Goal: Task Accomplishment & Management: Use online tool/utility

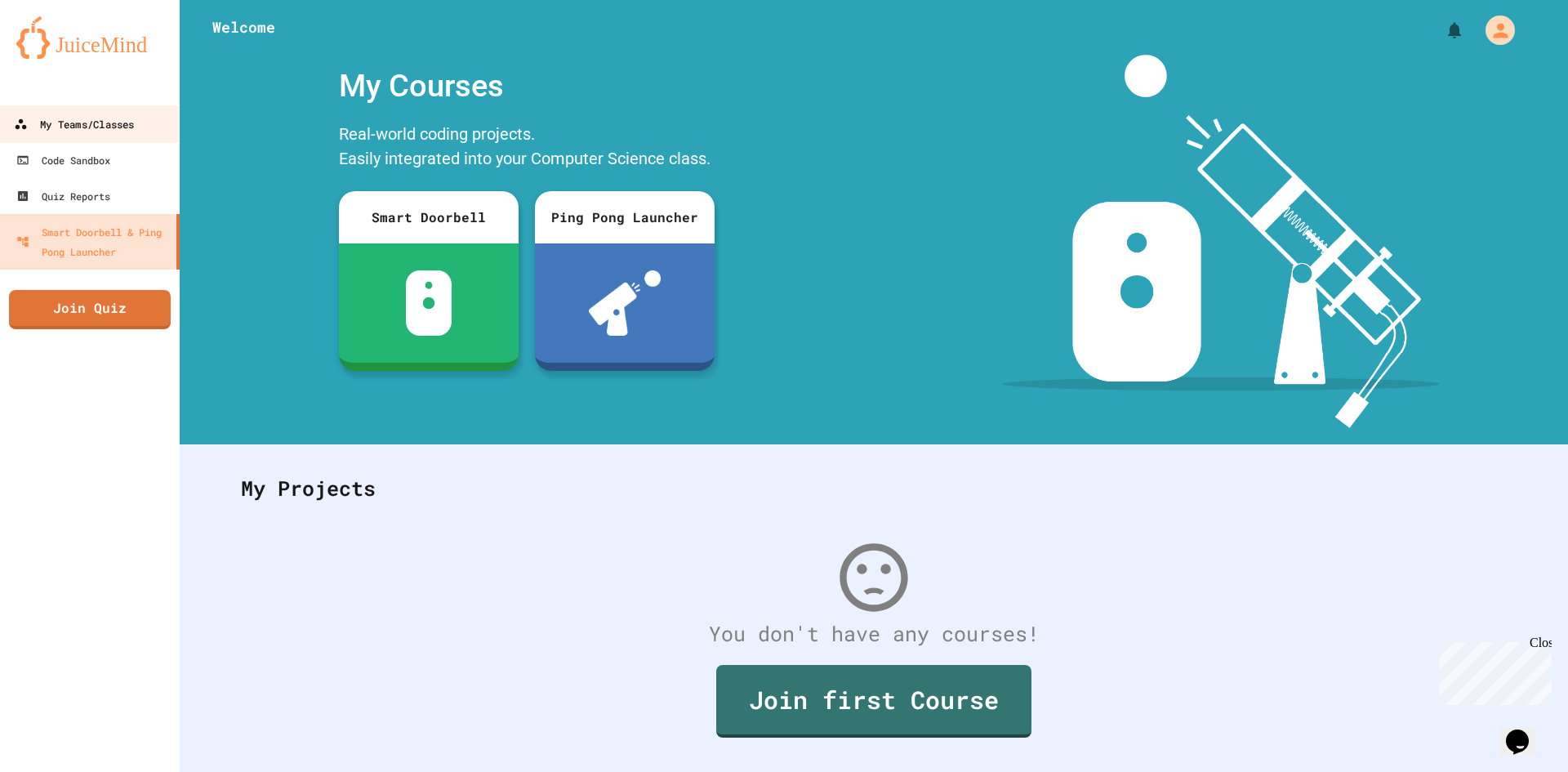
click at [49, 137] on link "My Teams/Classes" at bounding box center [89, 123] width 185 height 37
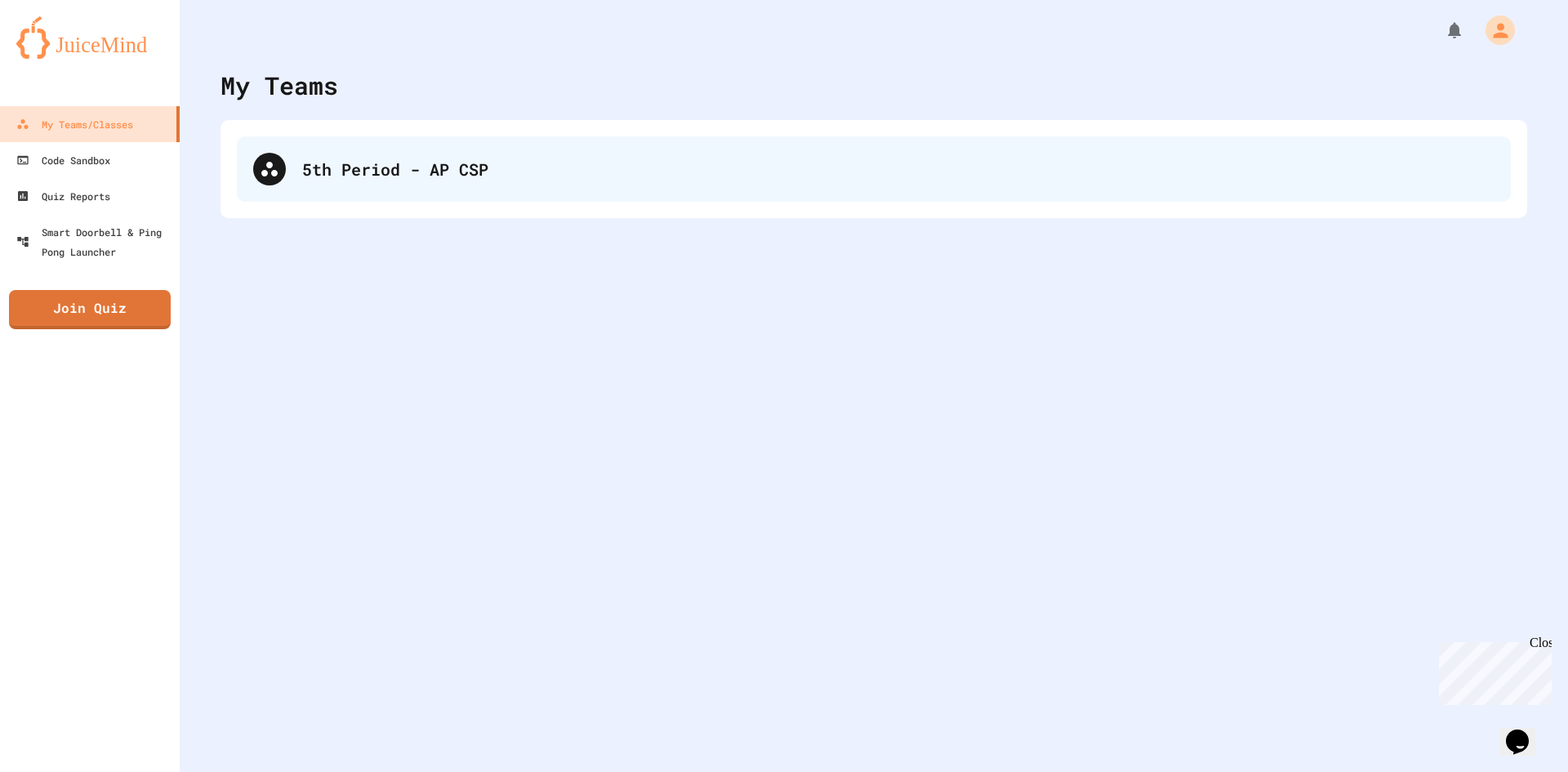
click at [346, 156] on div "5th Period - AP CSP" at bounding box center [874, 169] width 1274 height 65
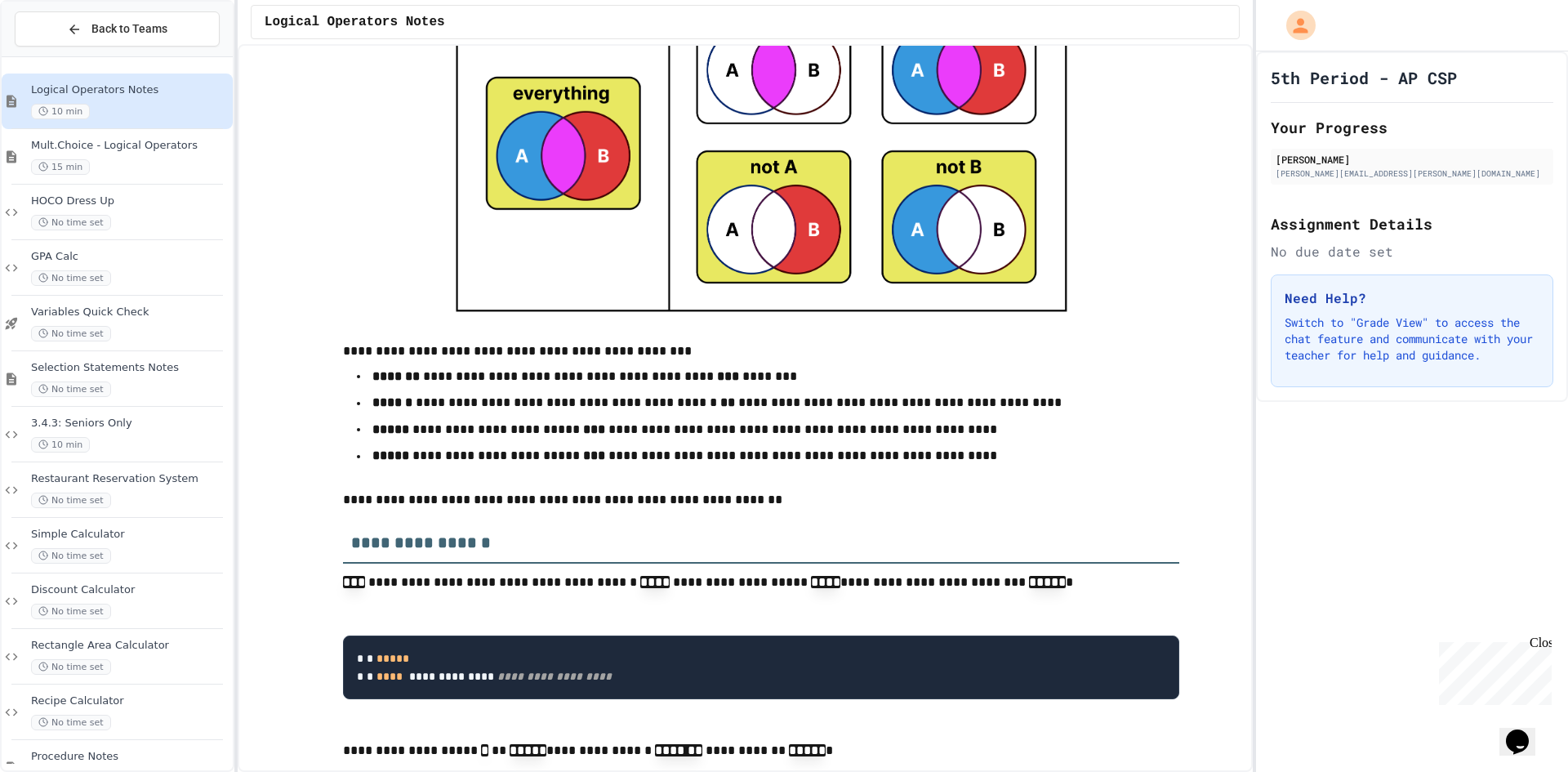
drag, startPoint x: 416, startPoint y: 541, endPoint x: 449, endPoint y: 561, distance: 38.6
click at [433, 552] on h3 "**********" at bounding box center [761, 536] width 836 height 53
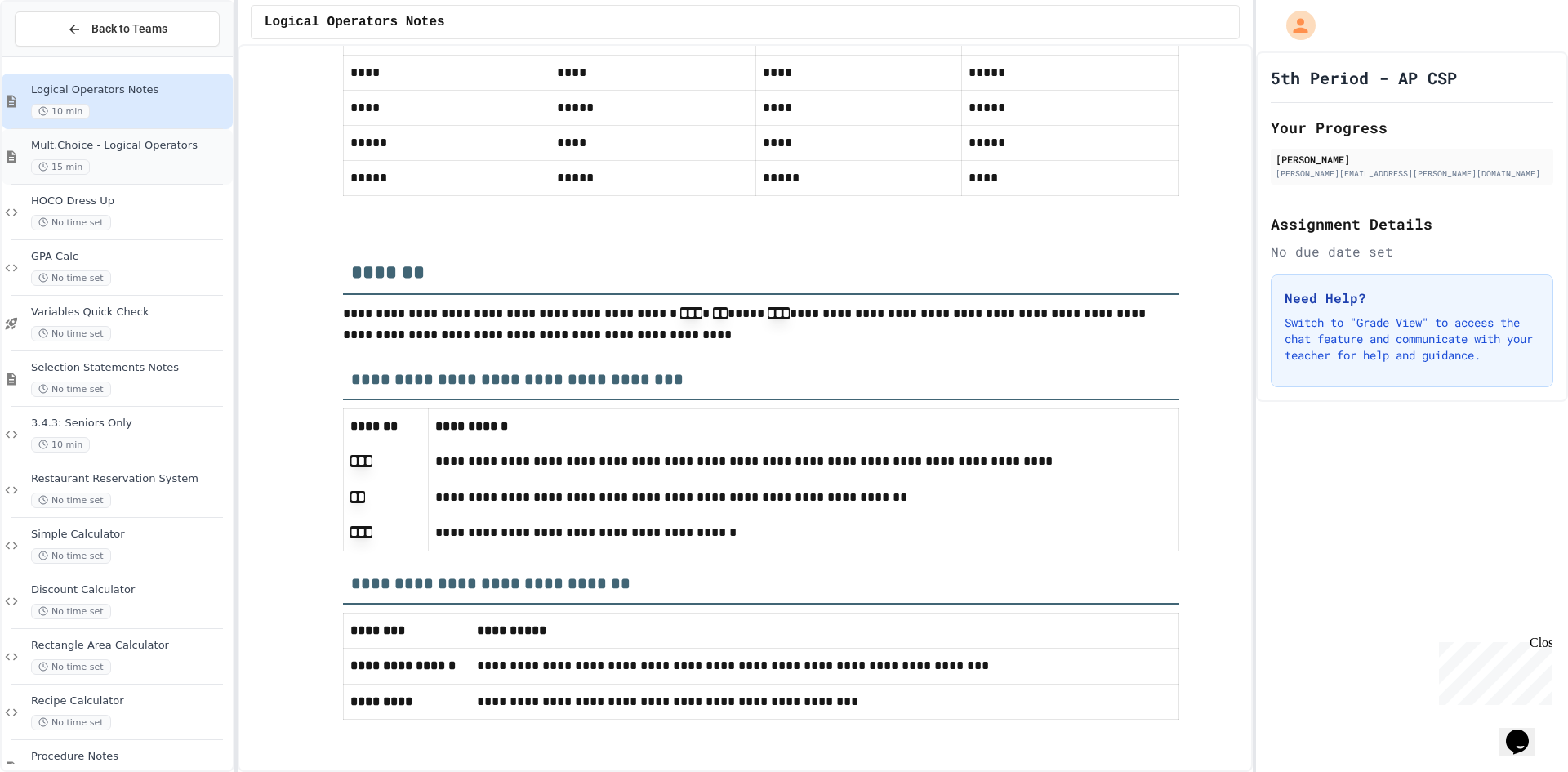
click at [155, 167] on div "15 min" at bounding box center [130, 166] width 198 height 15
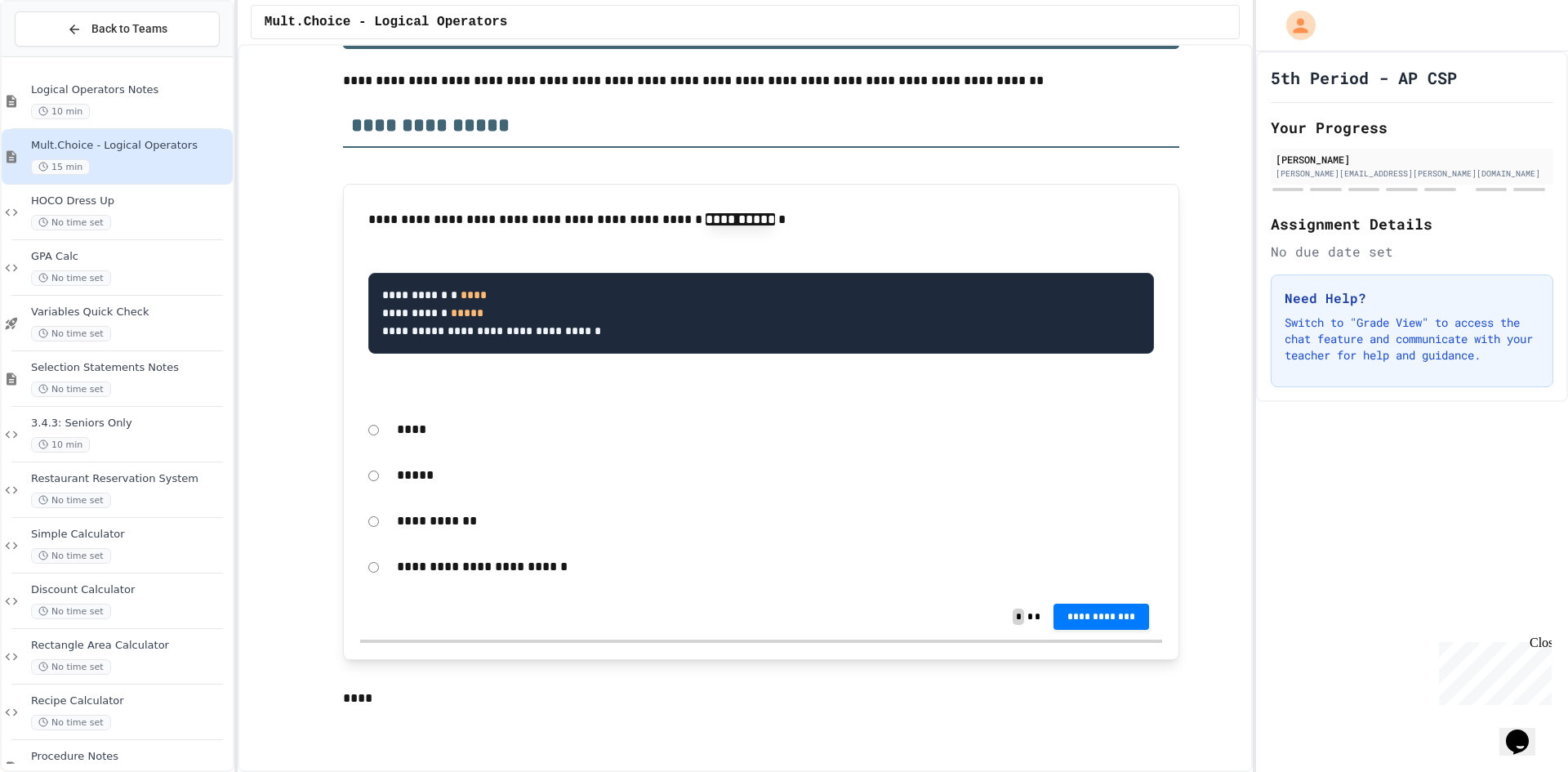
scroll to position [245, 0]
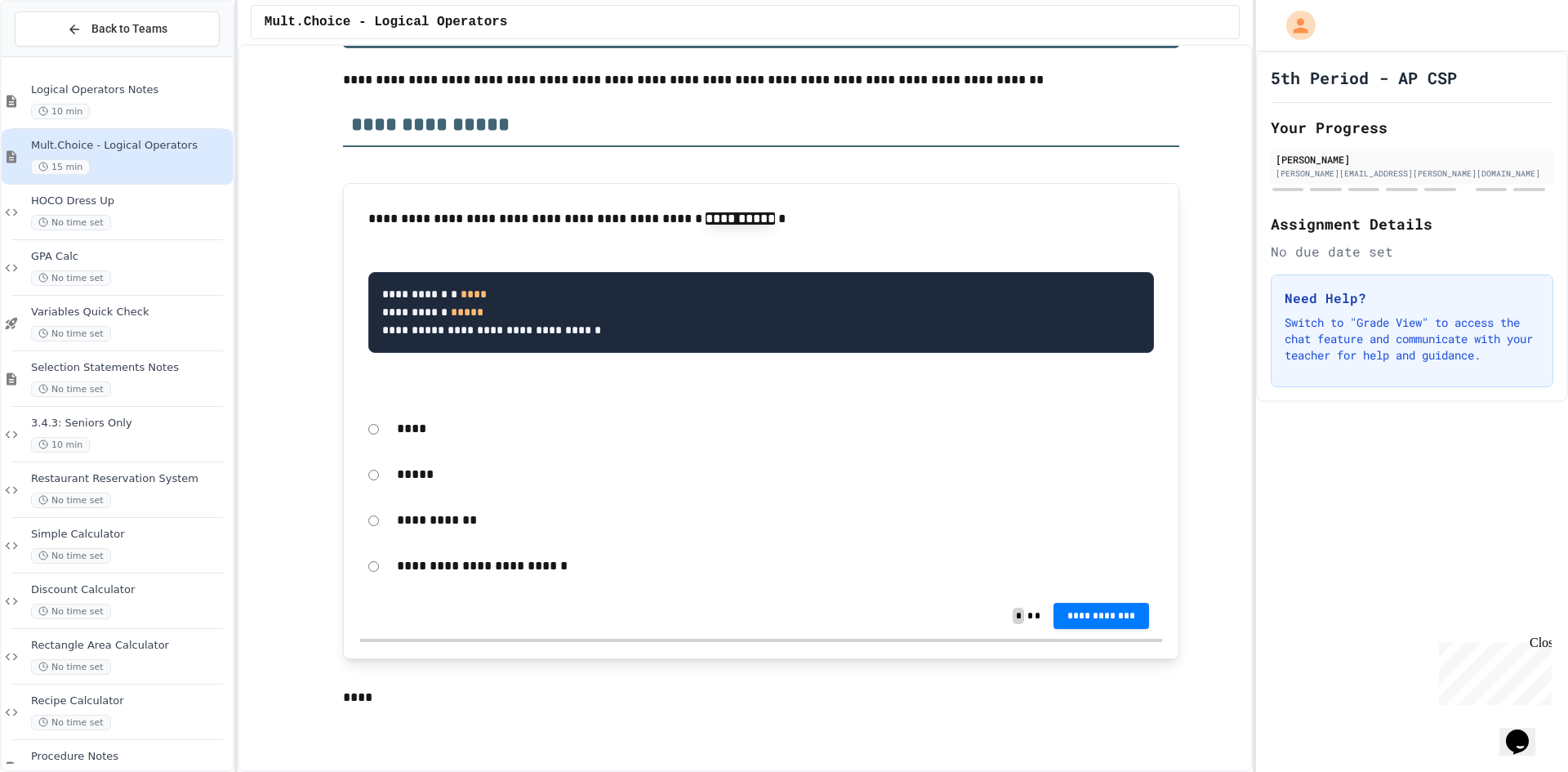
drag, startPoint x: 404, startPoint y: 428, endPoint x: 394, endPoint y: 428, distance: 10.0
click at [404, 428] on p "****" at bounding box center [775, 429] width 757 height 21
click at [1060, 626] on button "**********" at bounding box center [1102, 614] width 96 height 26
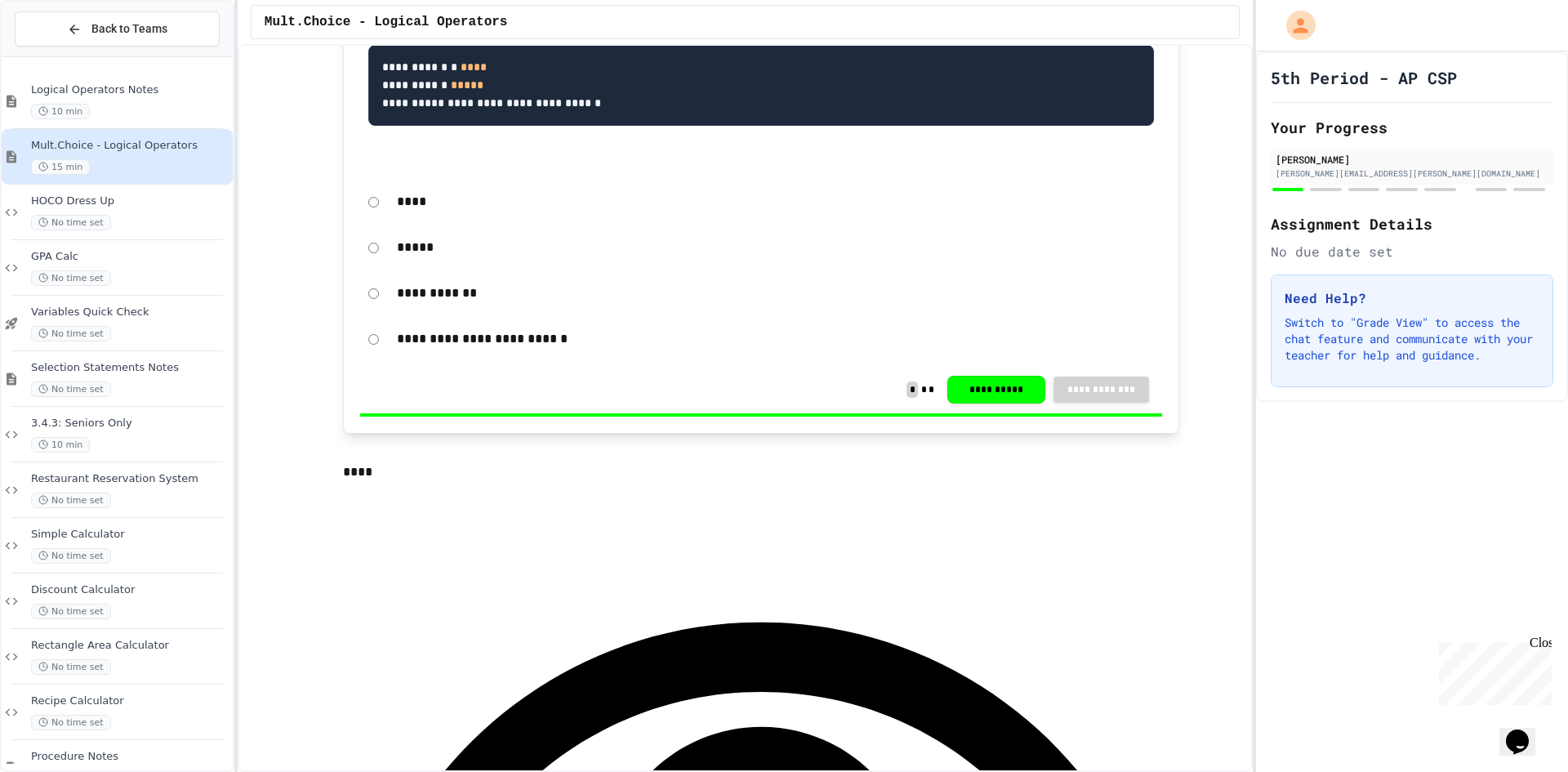
scroll to position [490, 0]
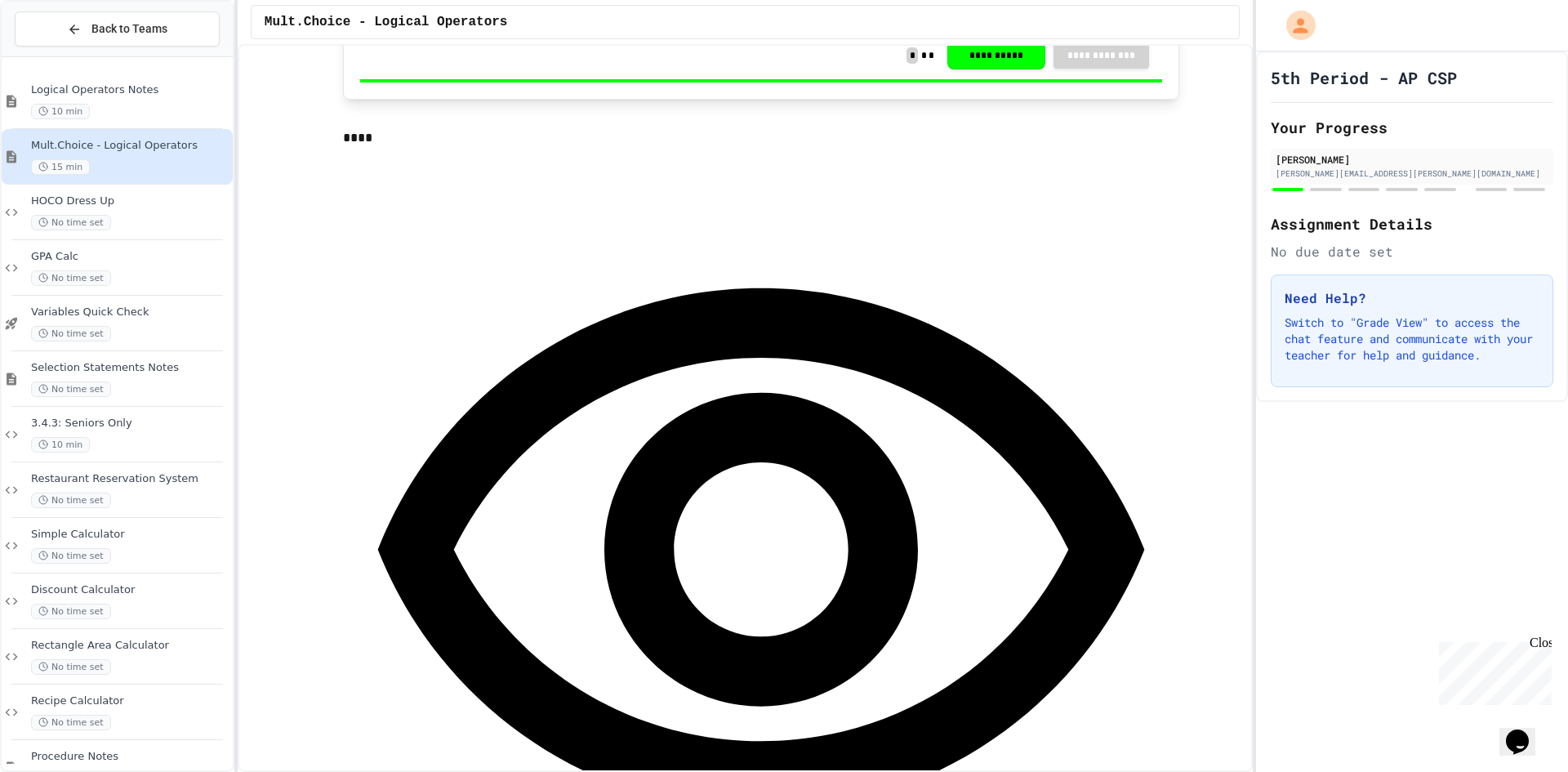
scroll to position [817, 0]
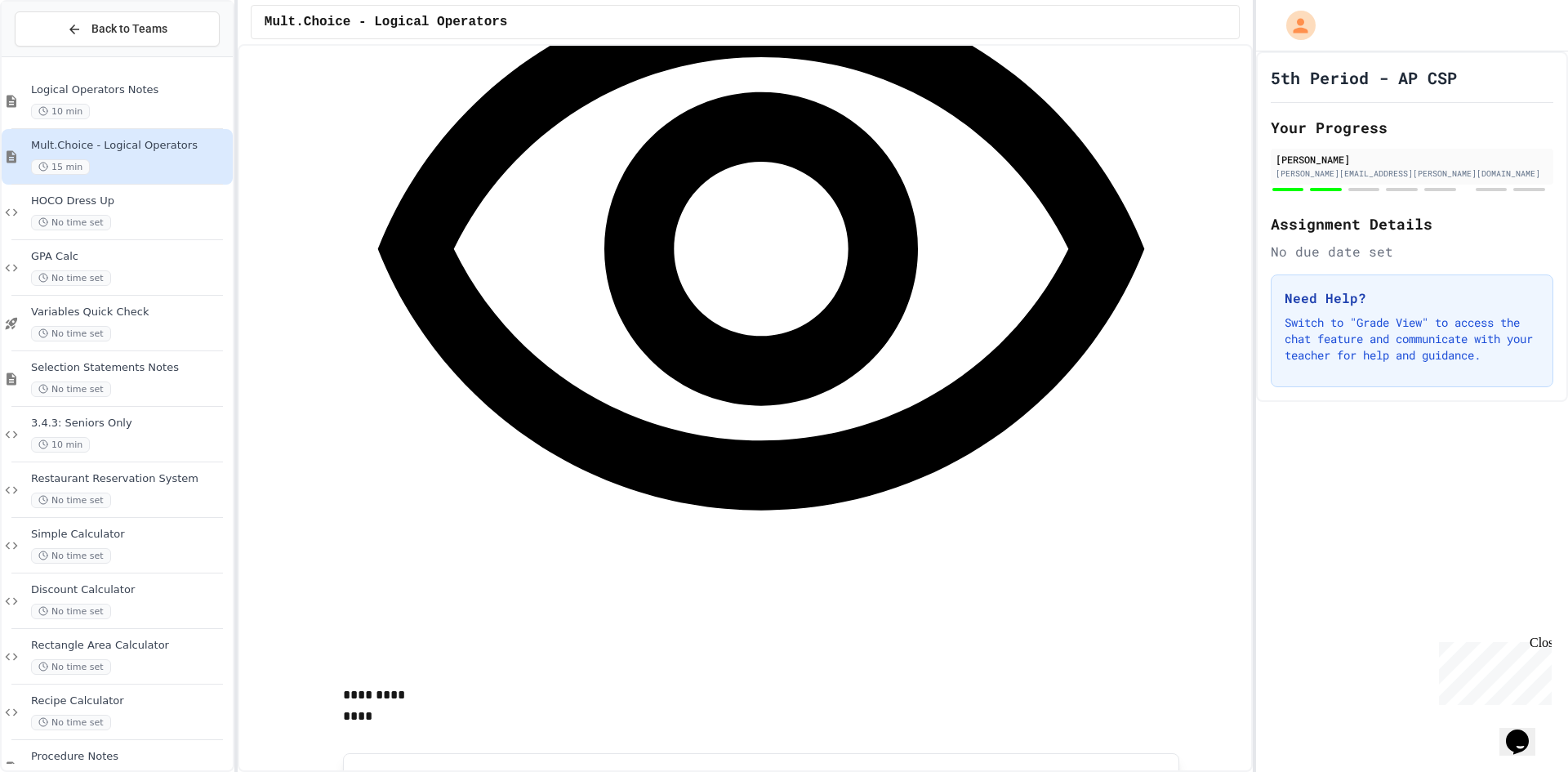
scroll to position [1144, 0]
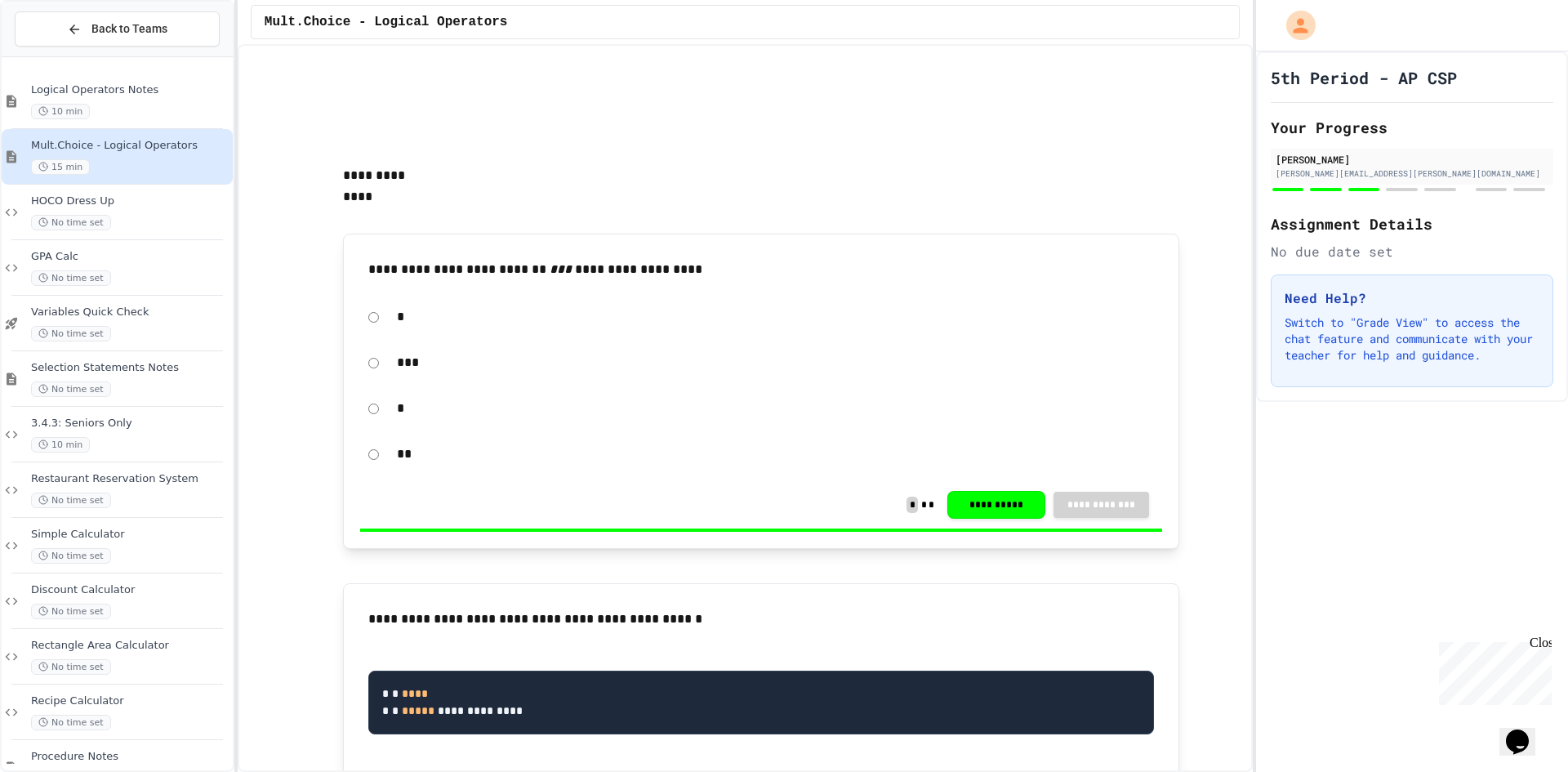
scroll to position [1633, 0]
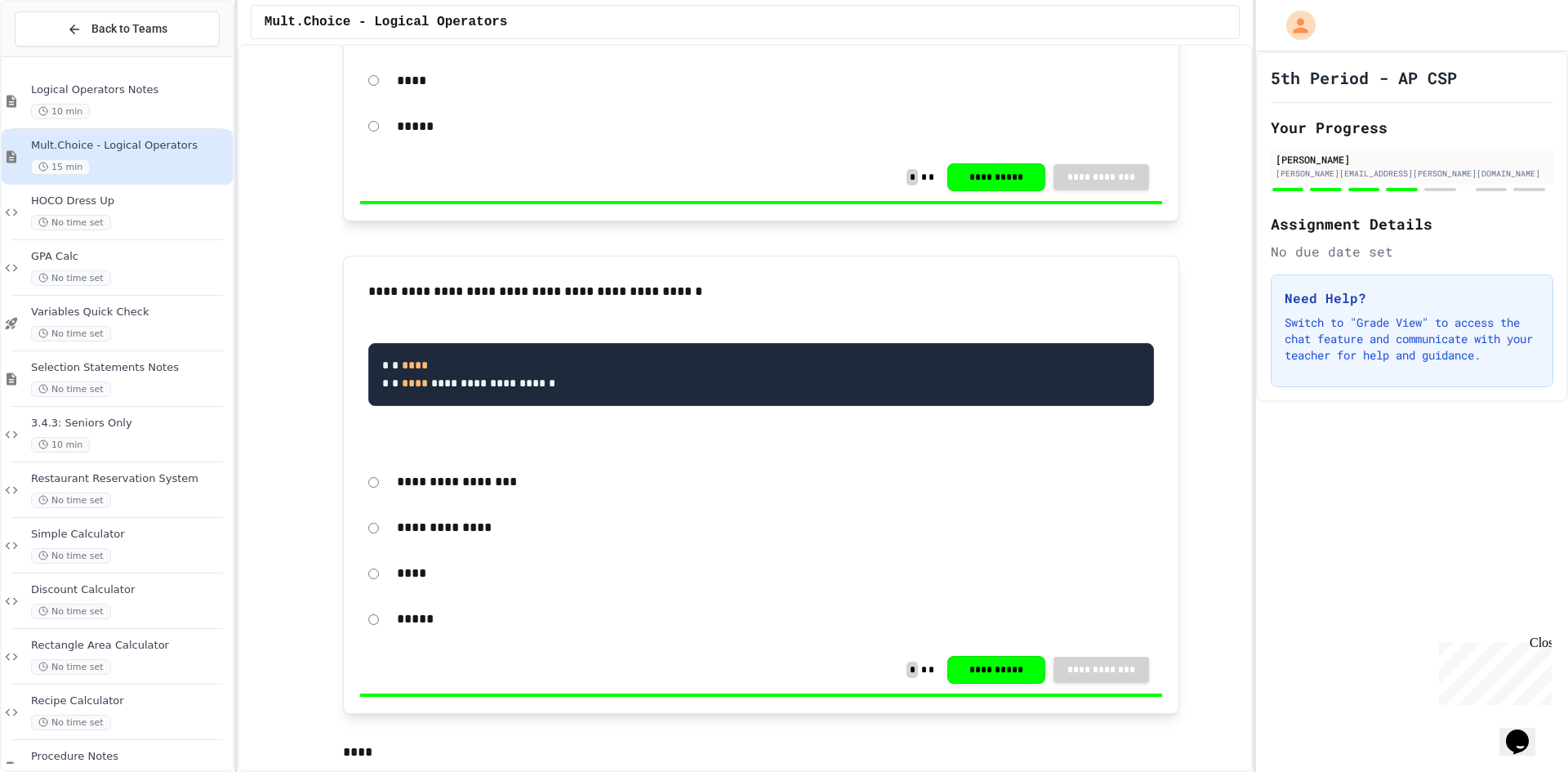
scroll to position [2450, 0]
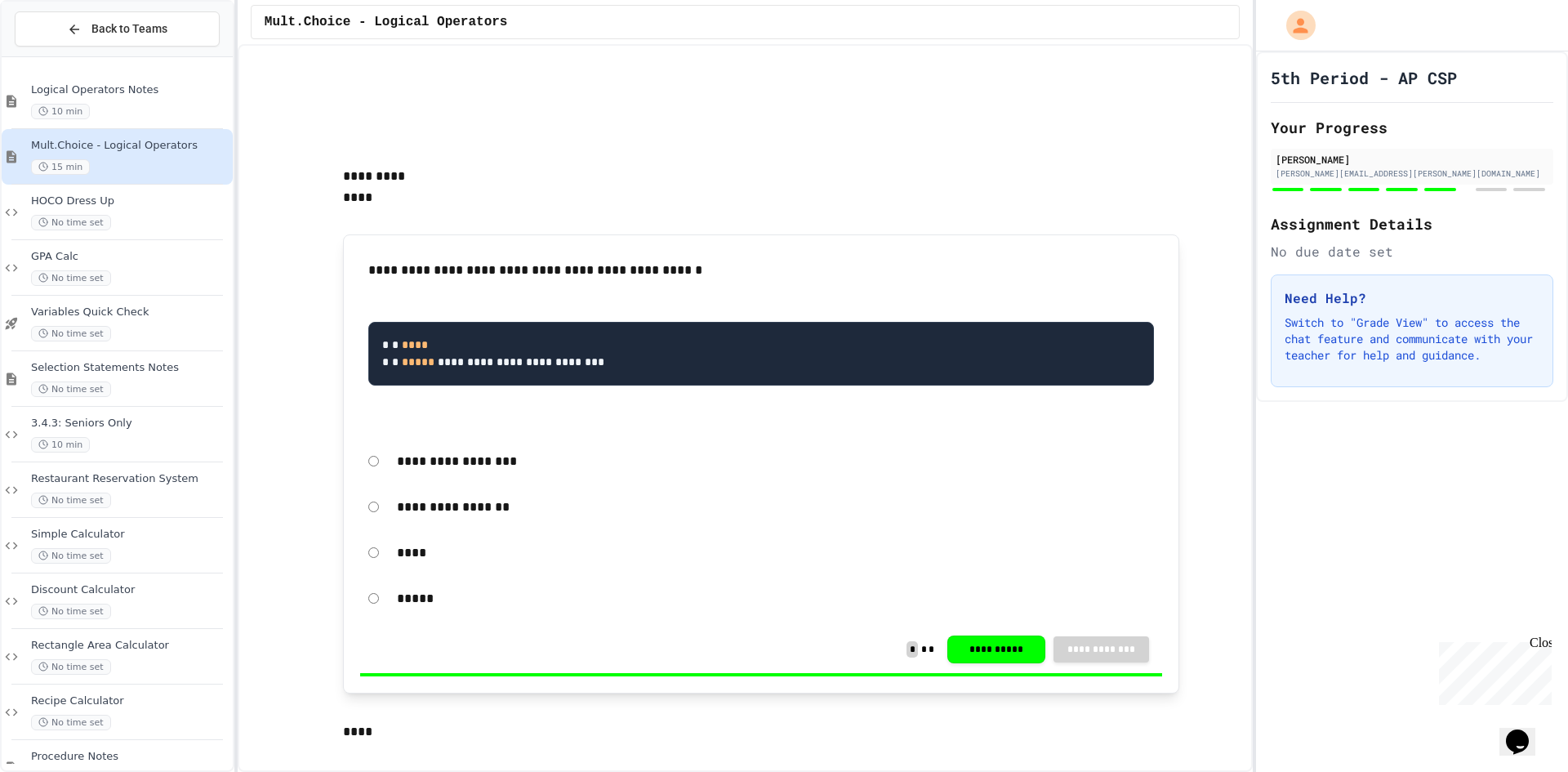
scroll to position [3920, 0]
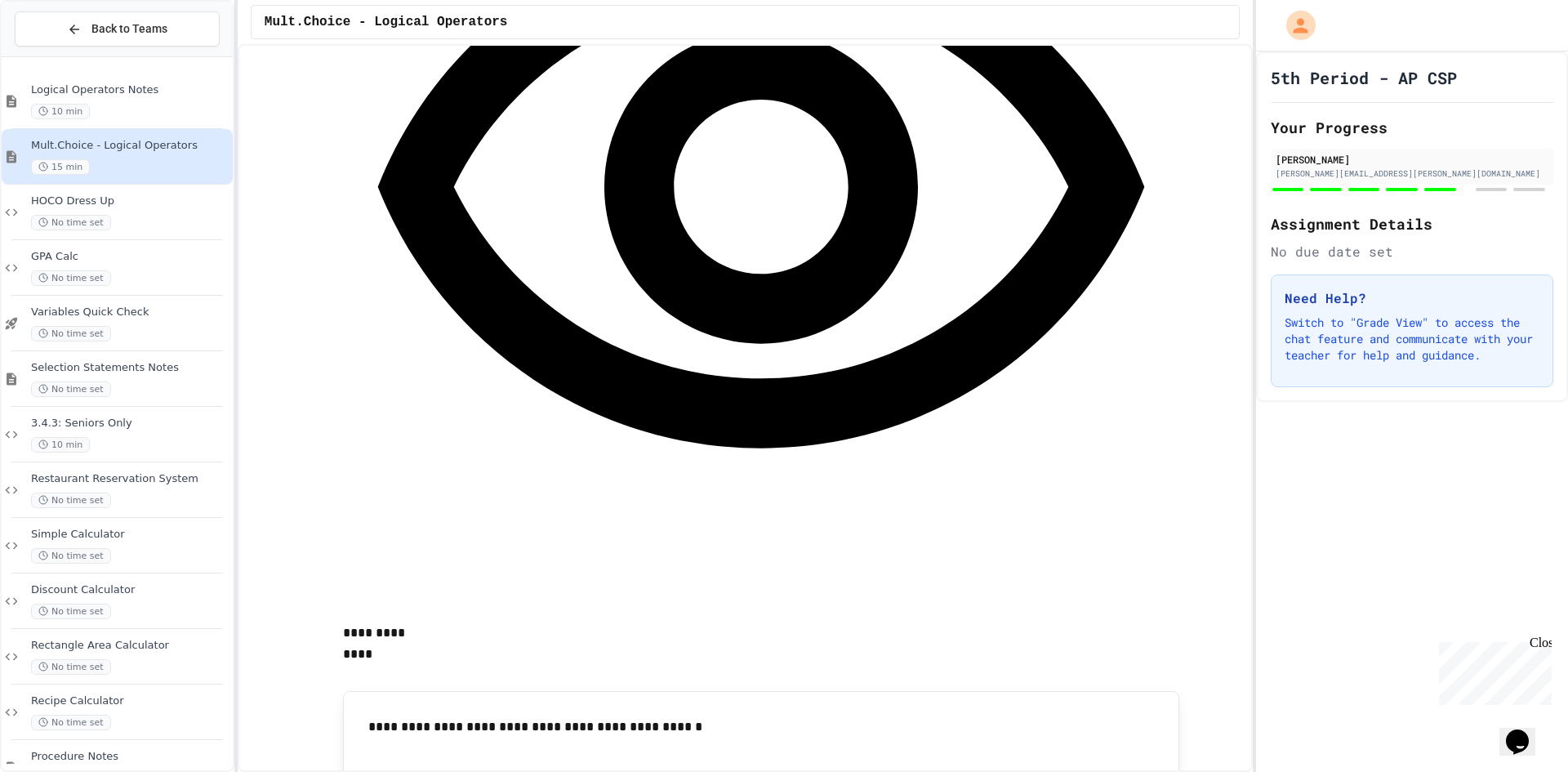
scroll to position [3316, 0]
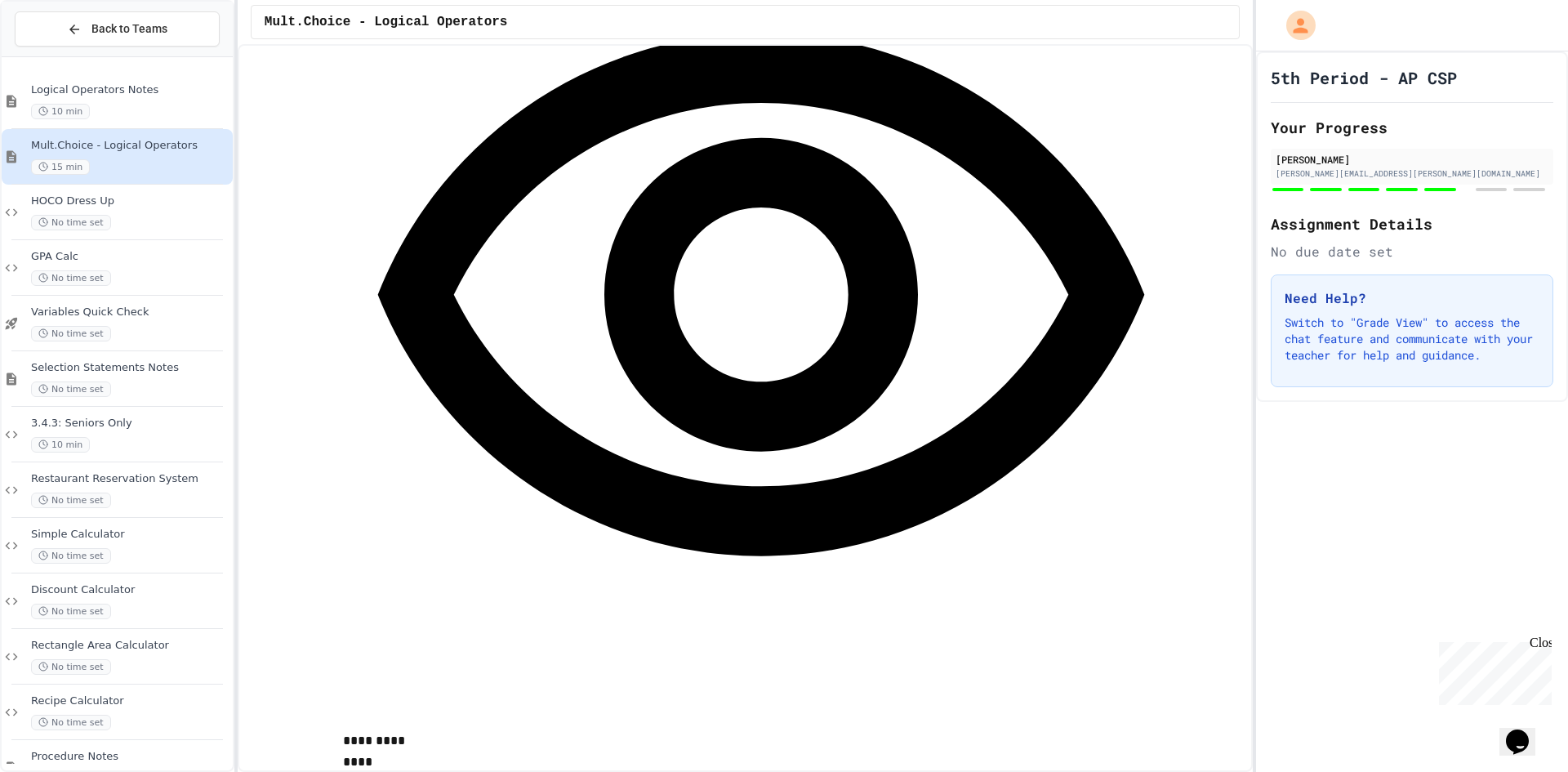
drag, startPoint x: 639, startPoint y: 519, endPoint x: 640, endPoint y: 529, distance: 10.0
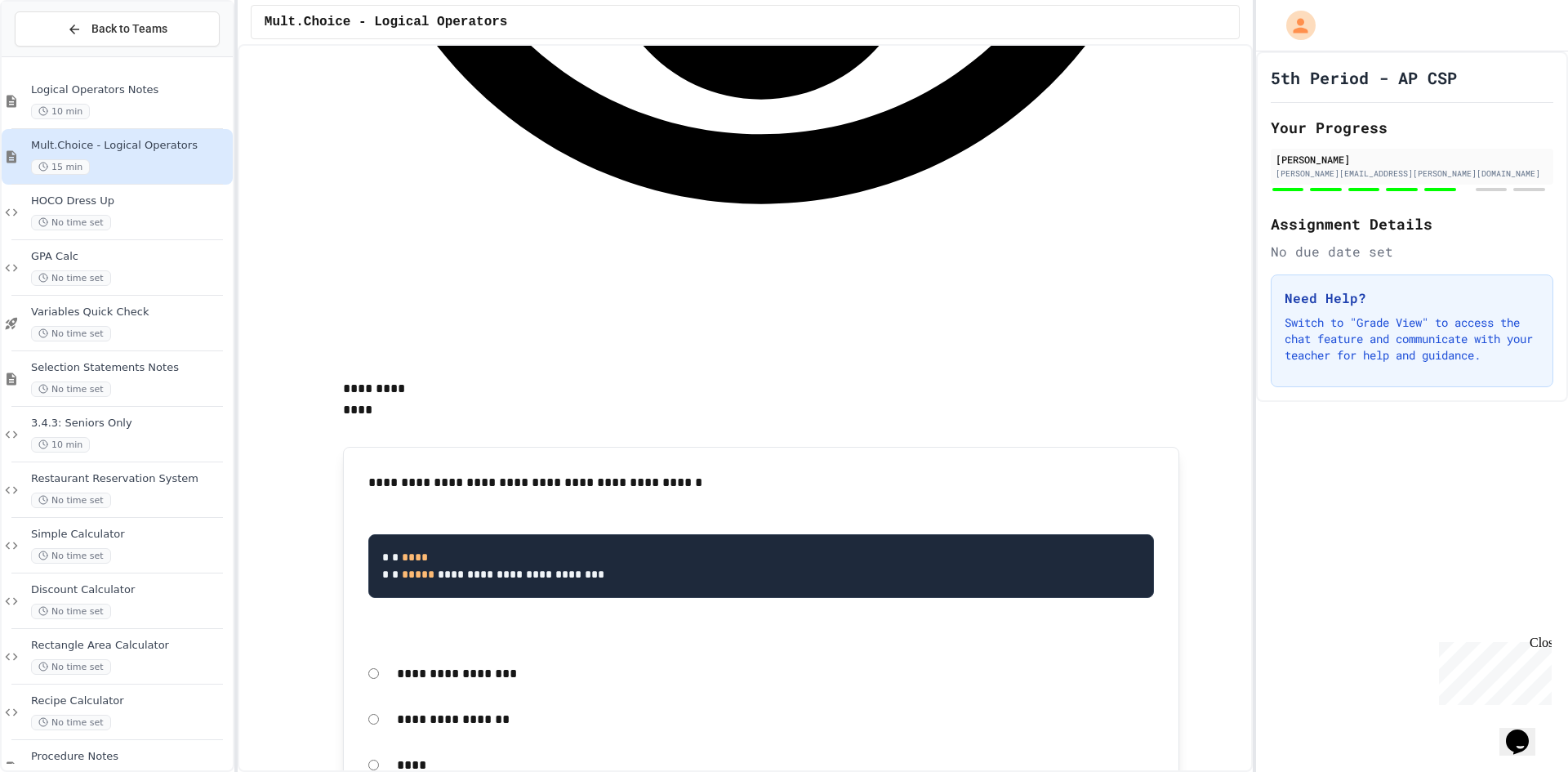
scroll to position [3724, 0]
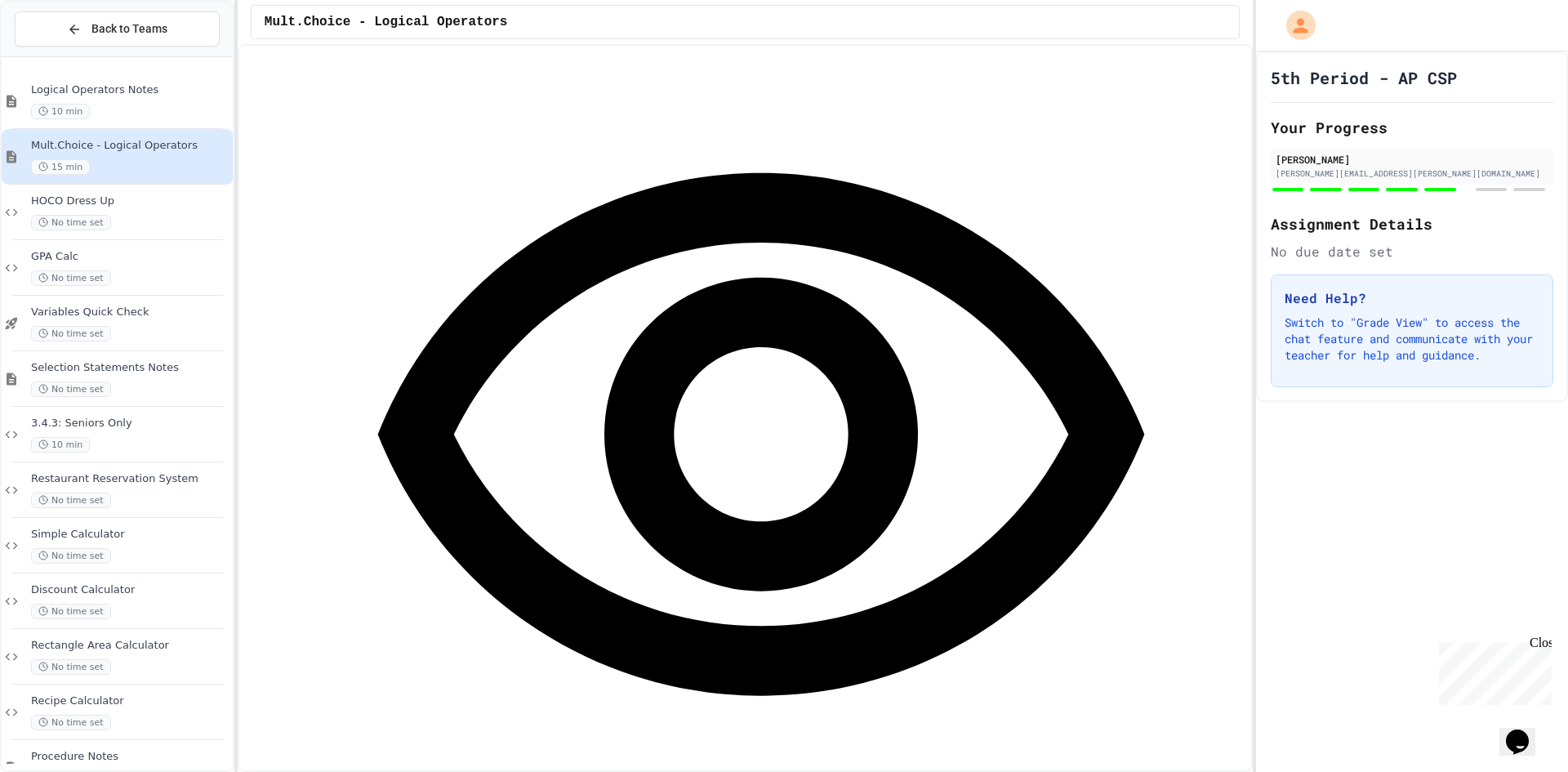
scroll to position [4622, 0]
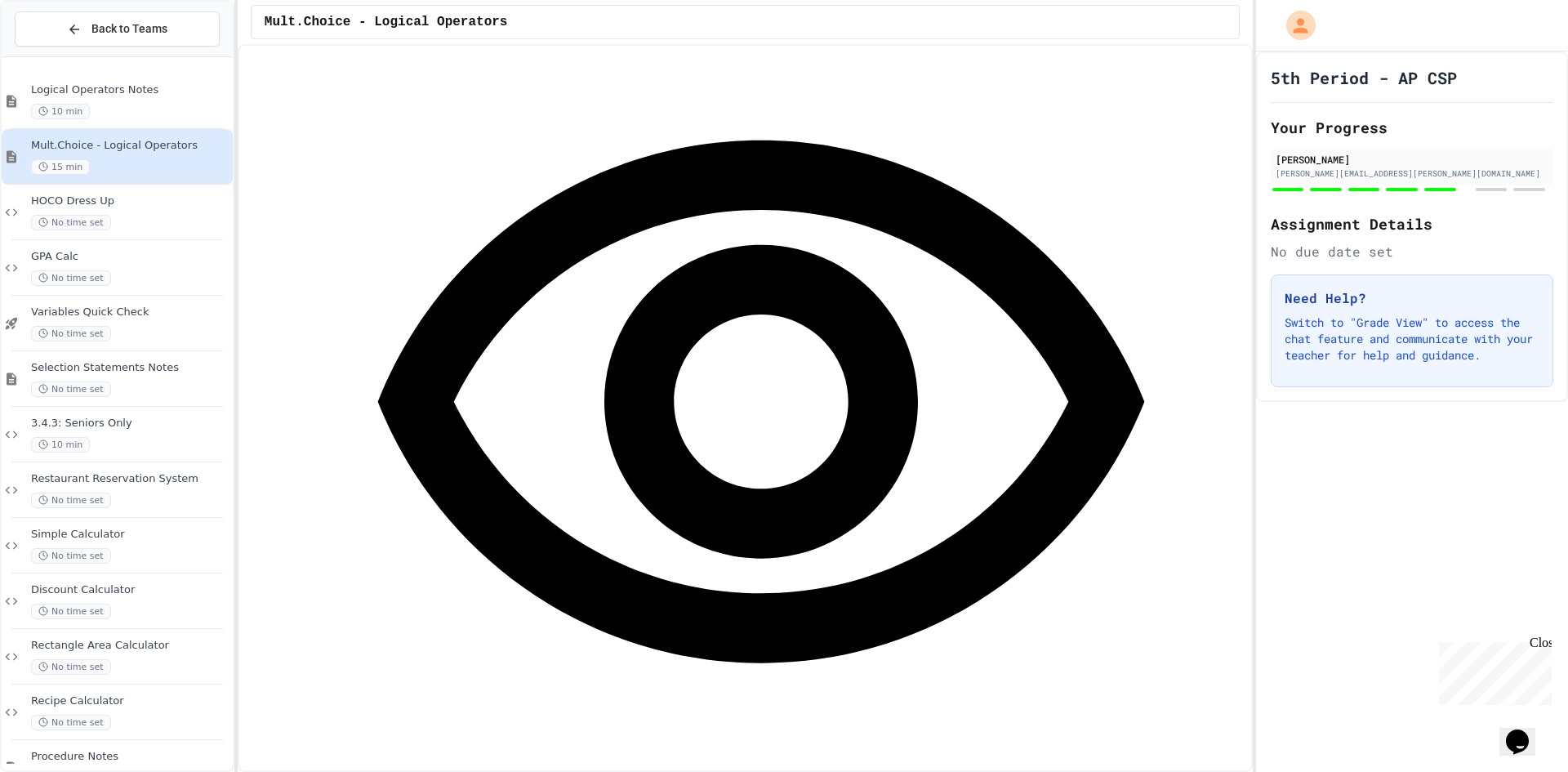
click at [1251, 670] on div "**********" at bounding box center [745, 407] width 1015 height 727
drag, startPoint x: 1212, startPoint y: 560, endPoint x: 1187, endPoint y: 556, distance: 25.3
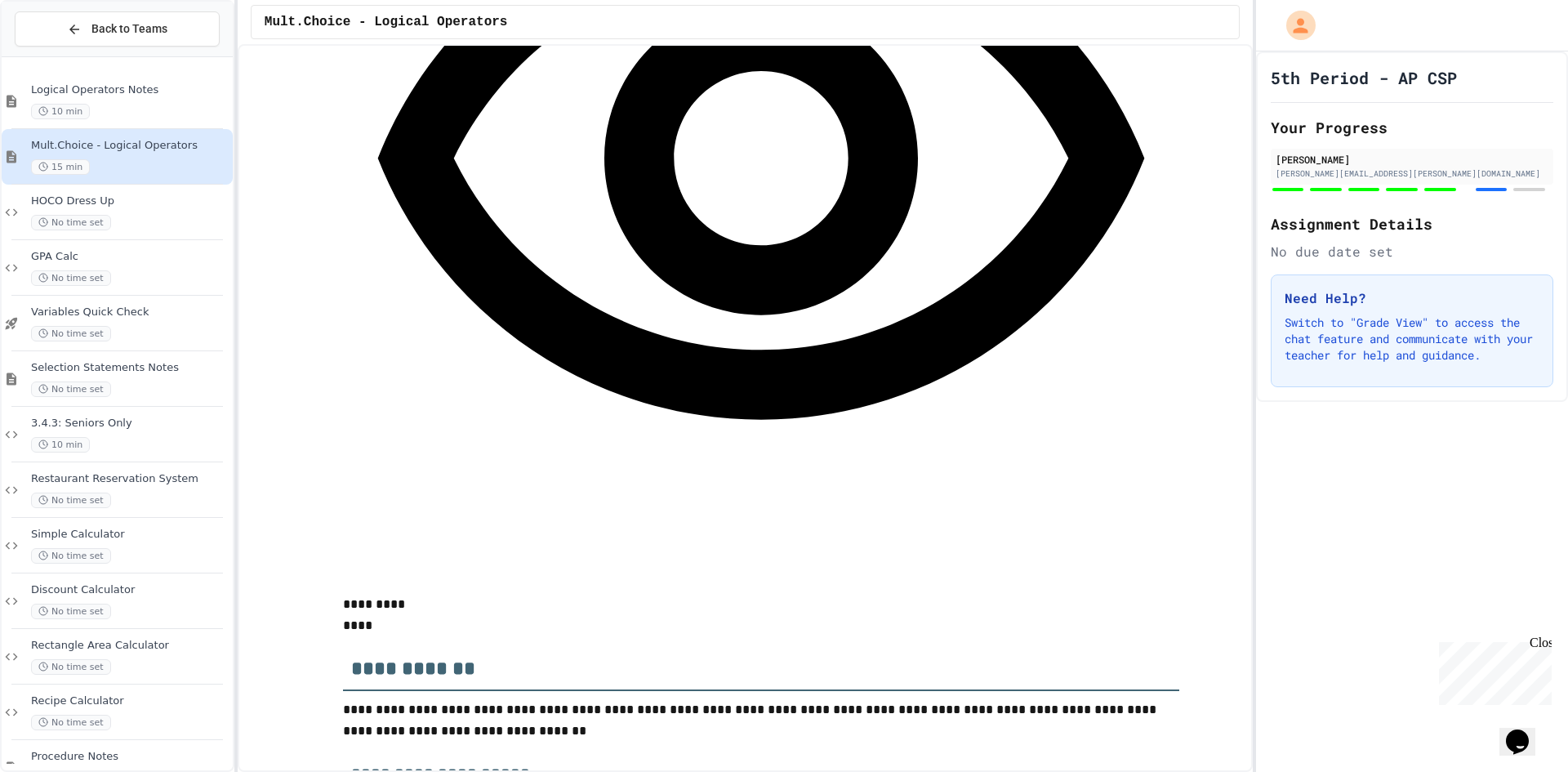
scroll to position [4867, 0]
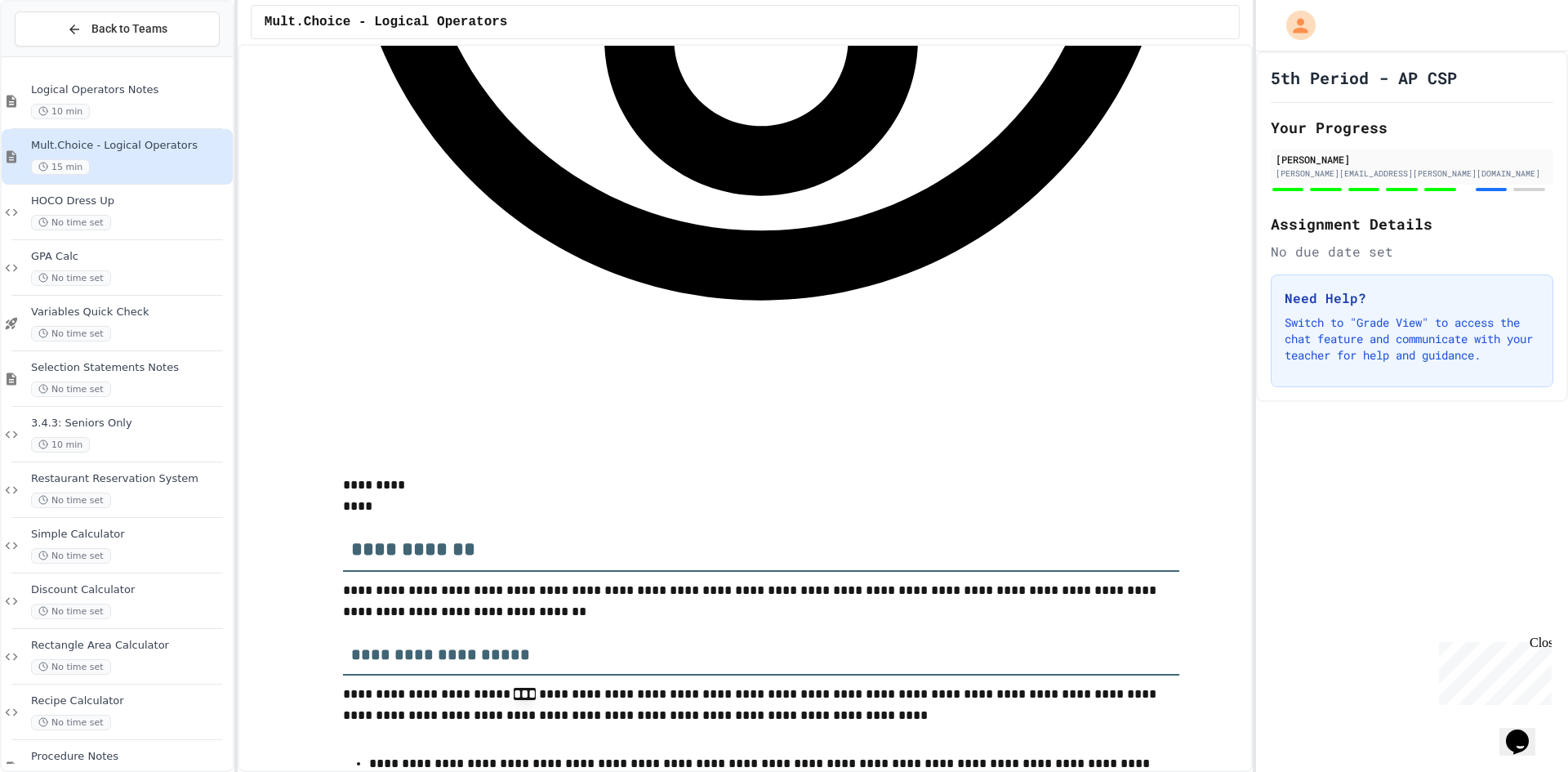
scroll to position [5031, 0]
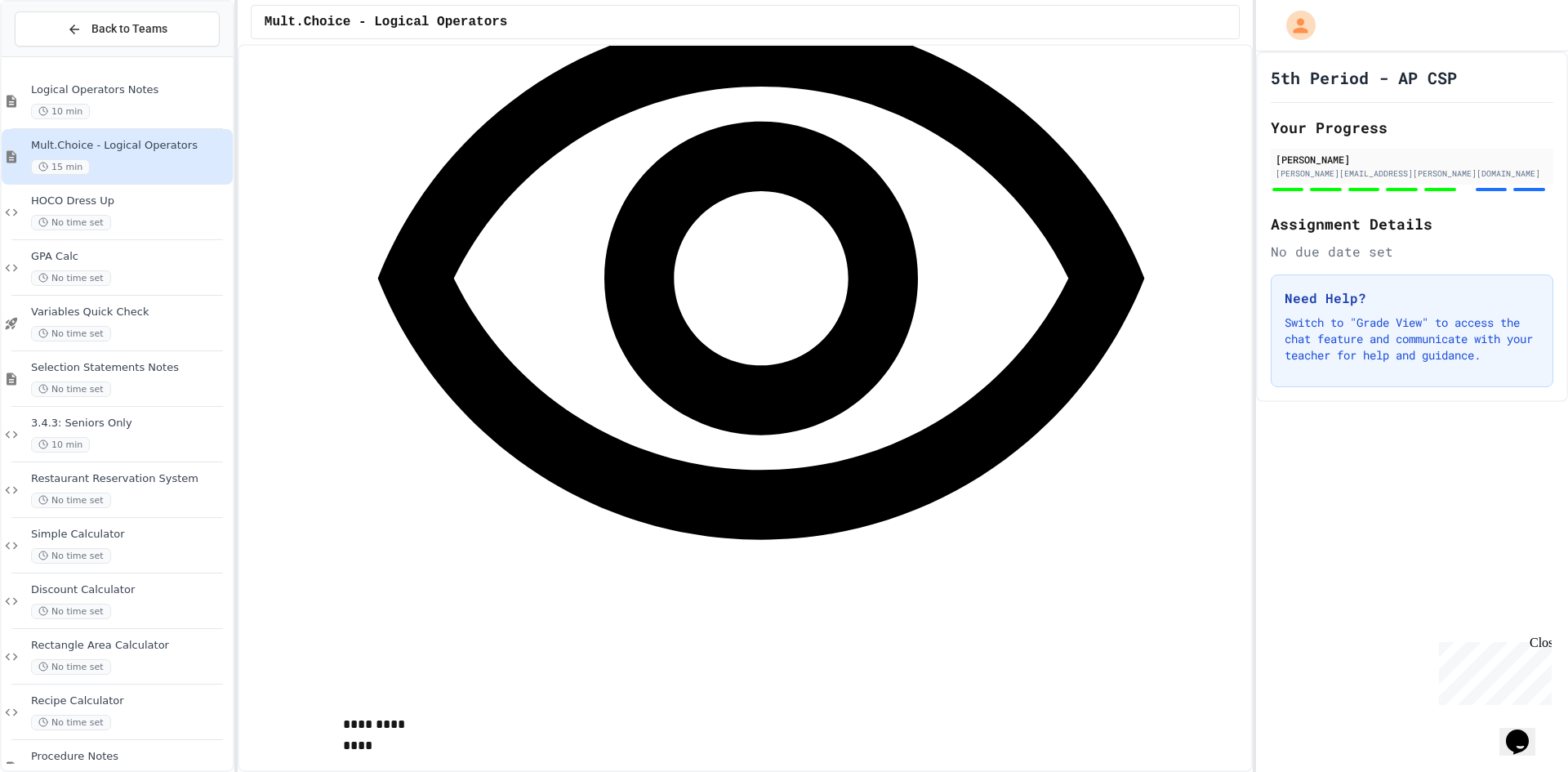
scroll to position [1077, 0]
